Goal: Navigation & Orientation: Understand site structure

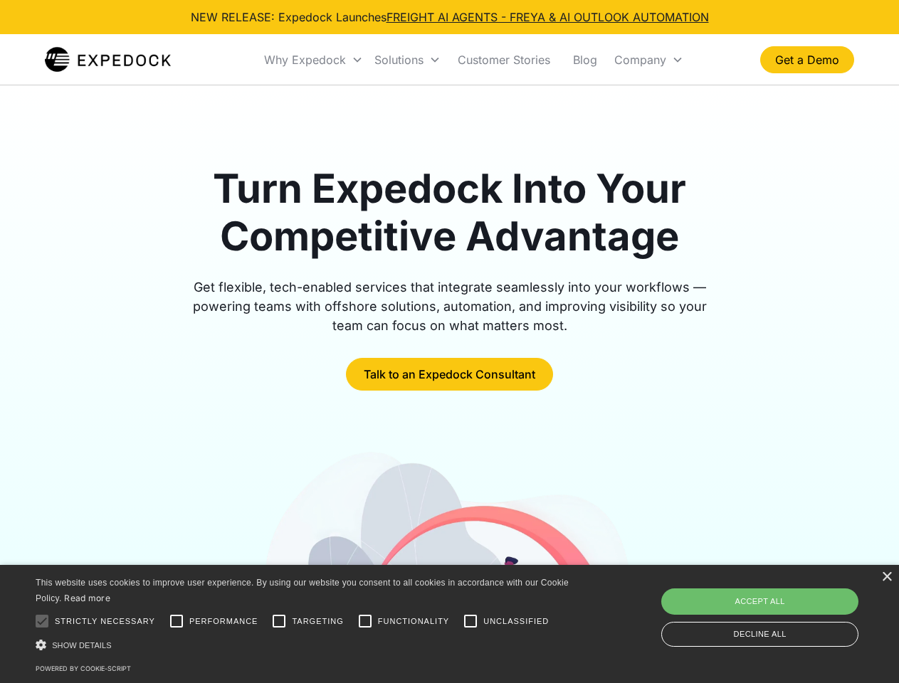
click at [314, 60] on div "Why Expedock" at bounding box center [305, 60] width 82 height 14
click at [407, 60] on div "Solutions" at bounding box center [398, 60] width 49 height 14
click at [649, 60] on div "Company" at bounding box center [640, 60] width 52 height 14
click at [42, 621] on div at bounding box center [42, 621] width 28 height 28
click at [177, 621] on input "Performance" at bounding box center [176, 621] width 28 height 28
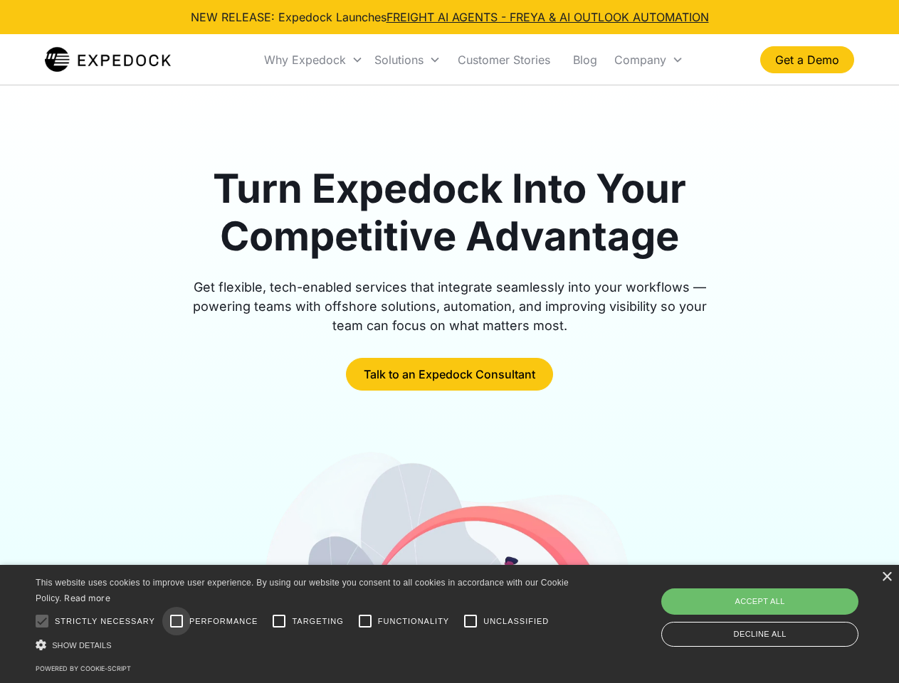
checkbox input "true"
click at [279, 621] on input "Targeting" at bounding box center [279, 621] width 28 height 28
checkbox input "true"
click at [365, 621] on input "Functionality" at bounding box center [365, 621] width 28 height 28
checkbox input "true"
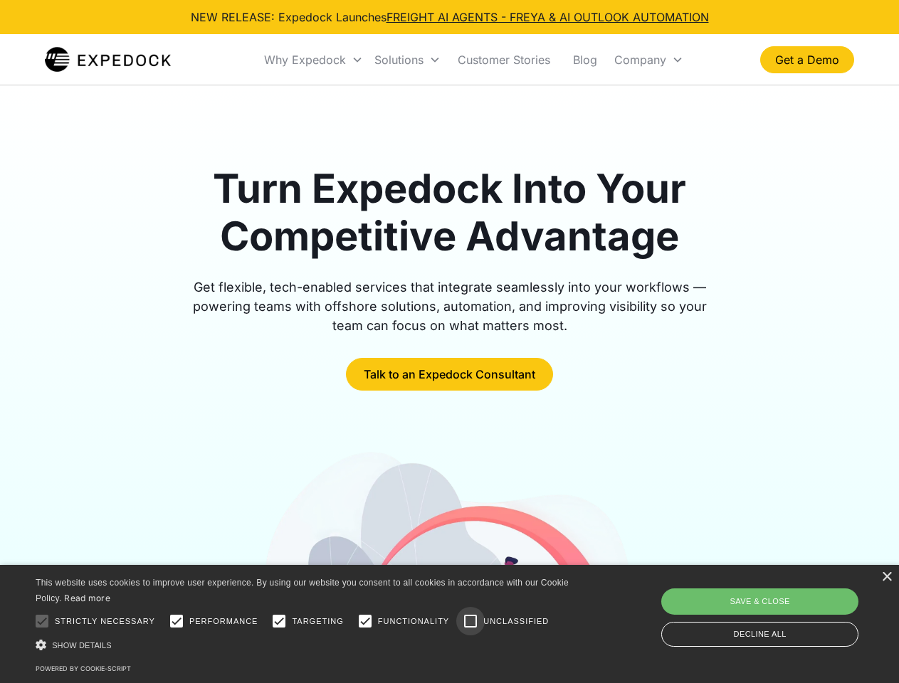
click at [471, 621] on input "Unclassified" at bounding box center [470, 621] width 28 height 28
checkbox input "true"
click at [305, 645] on div "Show details Hide details" at bounding box center [305, 645] width 538 height 15
